Goal: Book appointment/travel/reservation

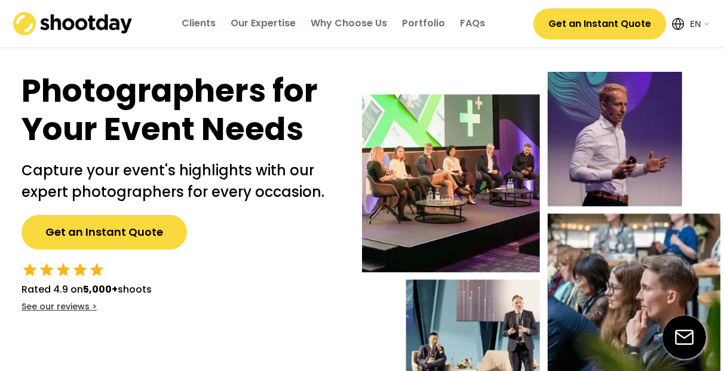
select select ""en""
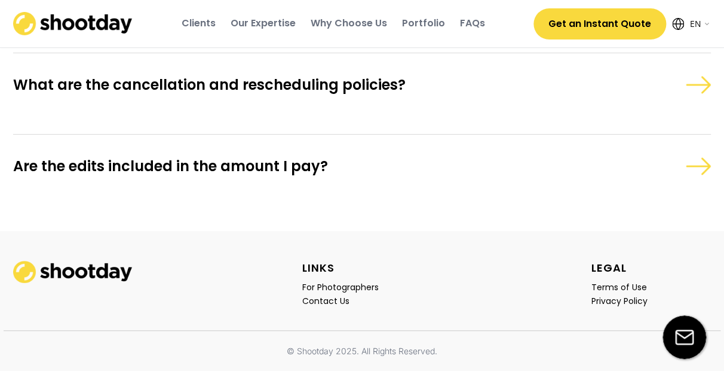
scroll to position [3555, 0]
